Goal: Task Accomplishment & Management: Manage account settings

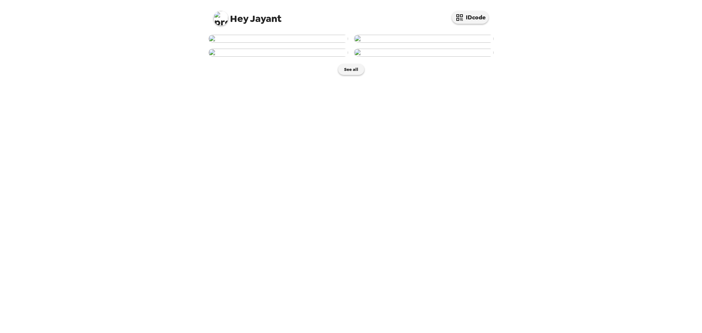
click at [222, 18] on img at bounding box center [221, 18] width 15 height 15
click at [237, 37] on span "Edit my info" at bounding box center [234, 35] width 29 height 6
